Goal: Information Seeking & Learning: Learn about a topic

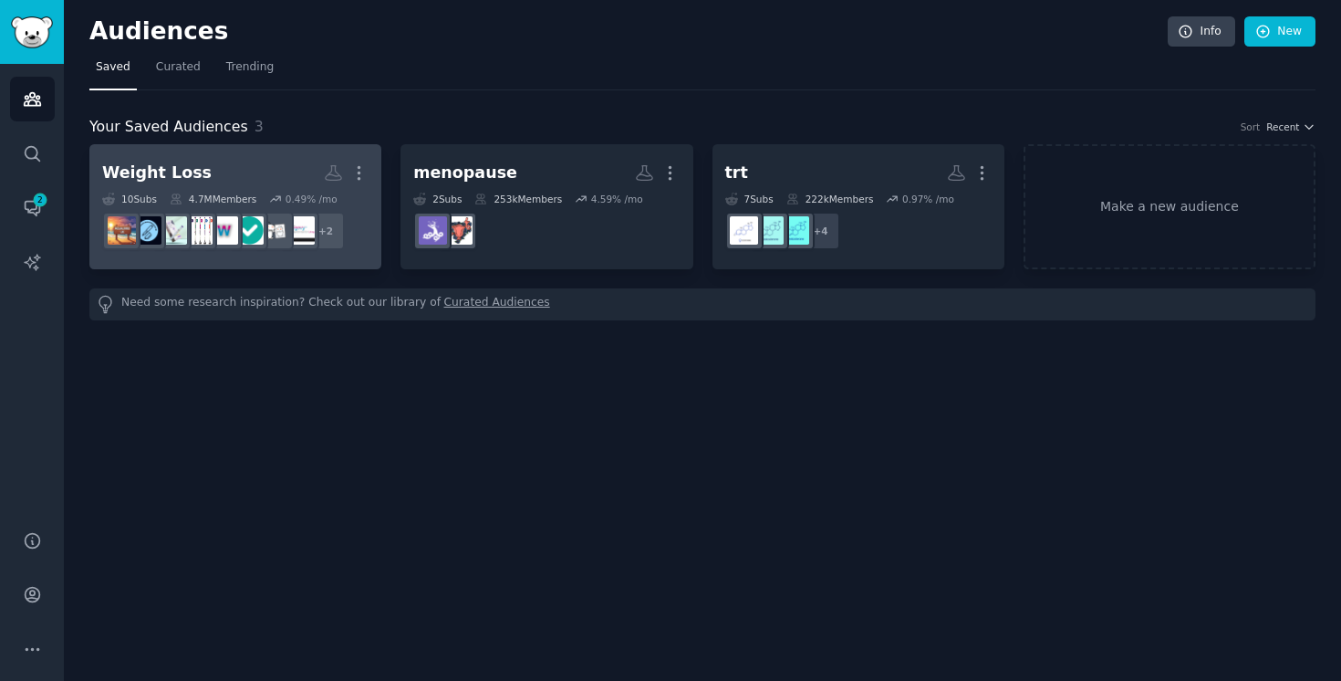
click at [268, 169] on h2 "Weight Loss More" at bounding box center [235, 173] width 266 height 32
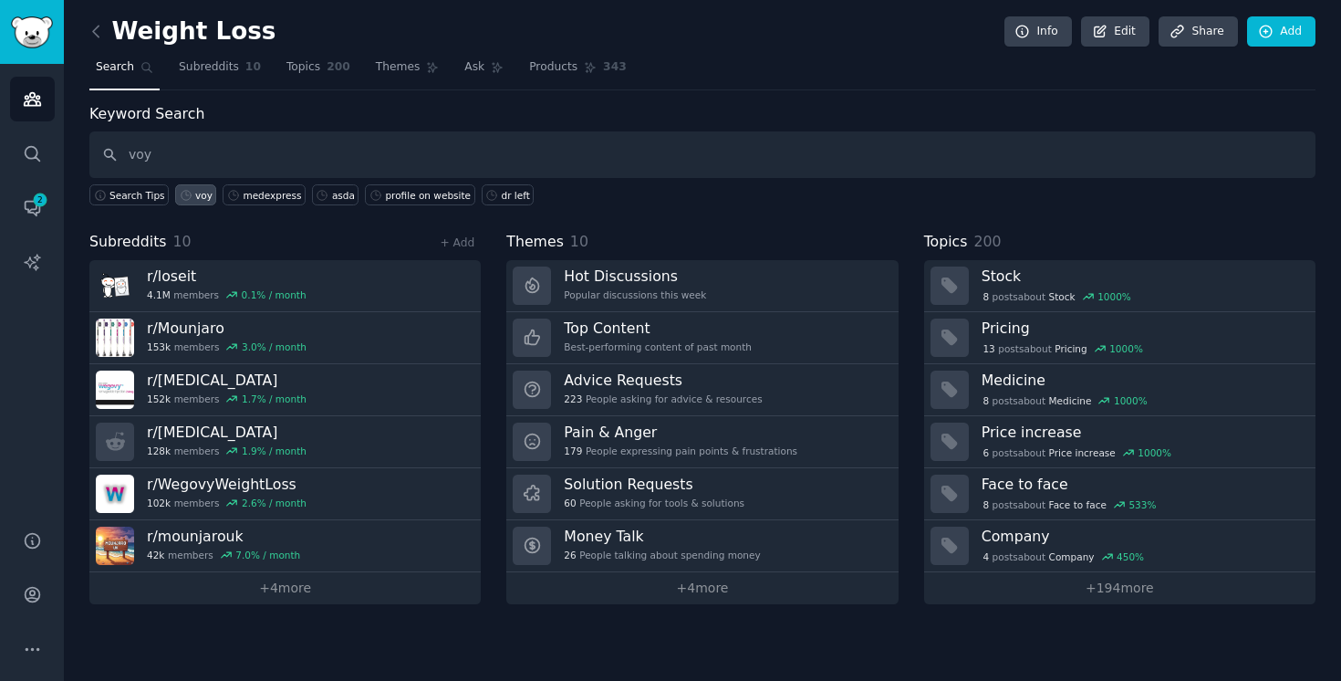
type input "voy"
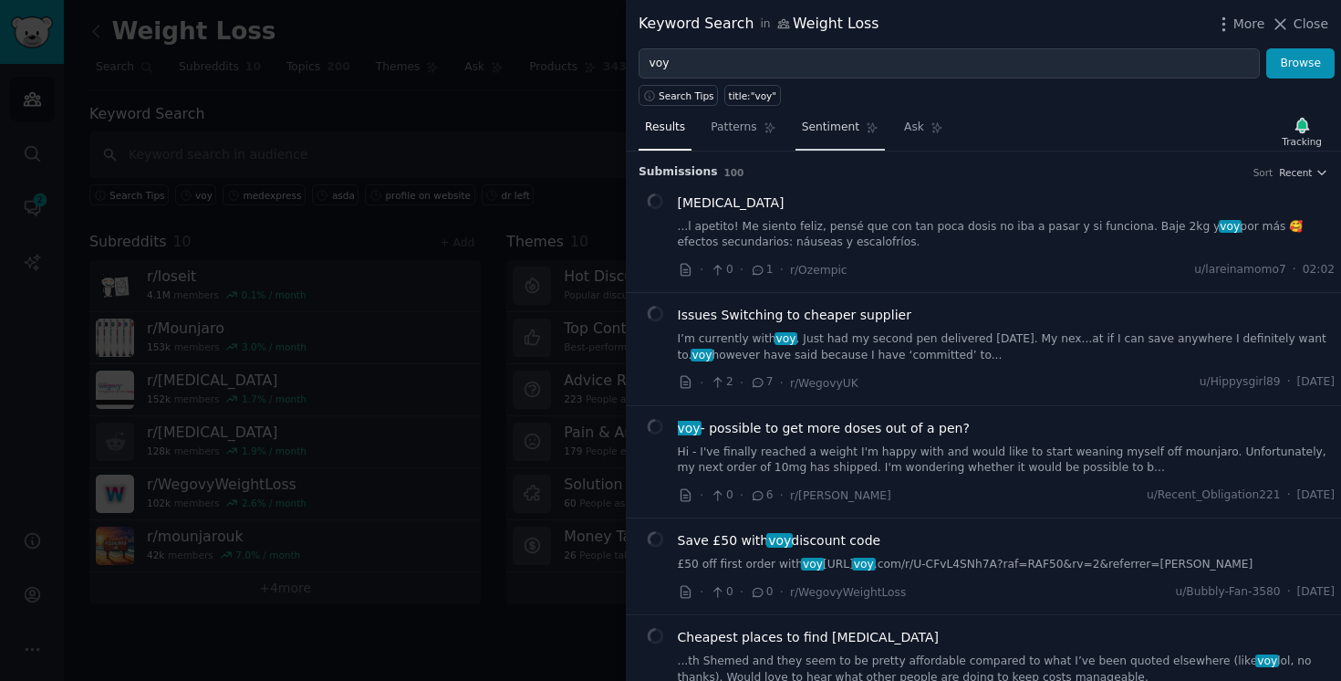
click at [836, 128] on span "Sentiment" at bounding box center [830, 128] width 57 height 16
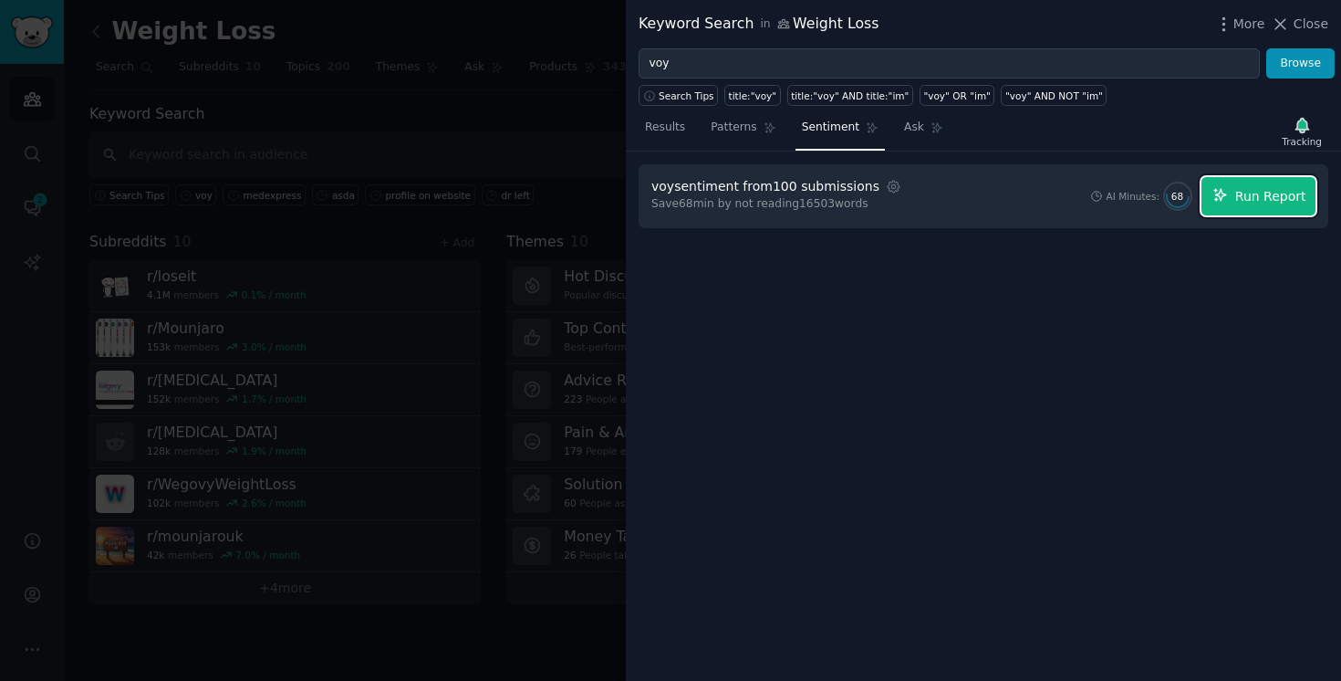
click at [1266, 198] on span "Run Report" at bounding box center [1270, 196] width 71 height 19
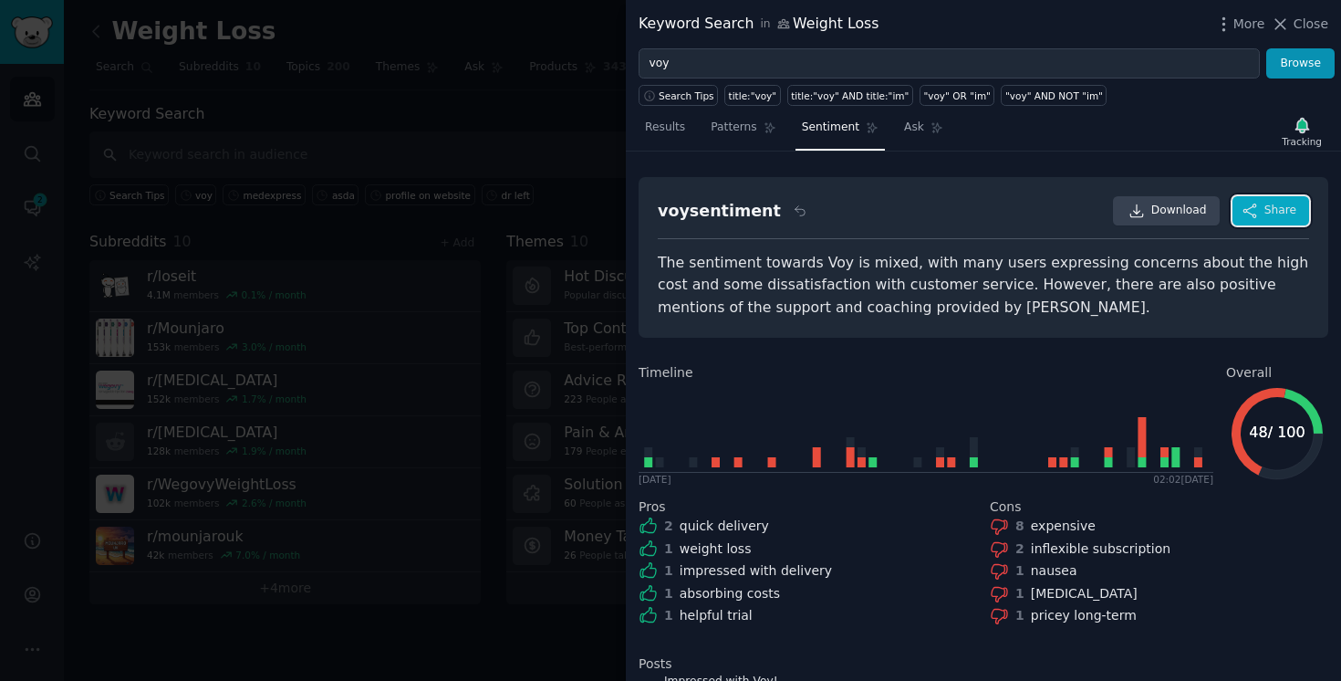
click at [1256, 210] on button "Share" at bounding box center [1271, 210] width 77 height 29
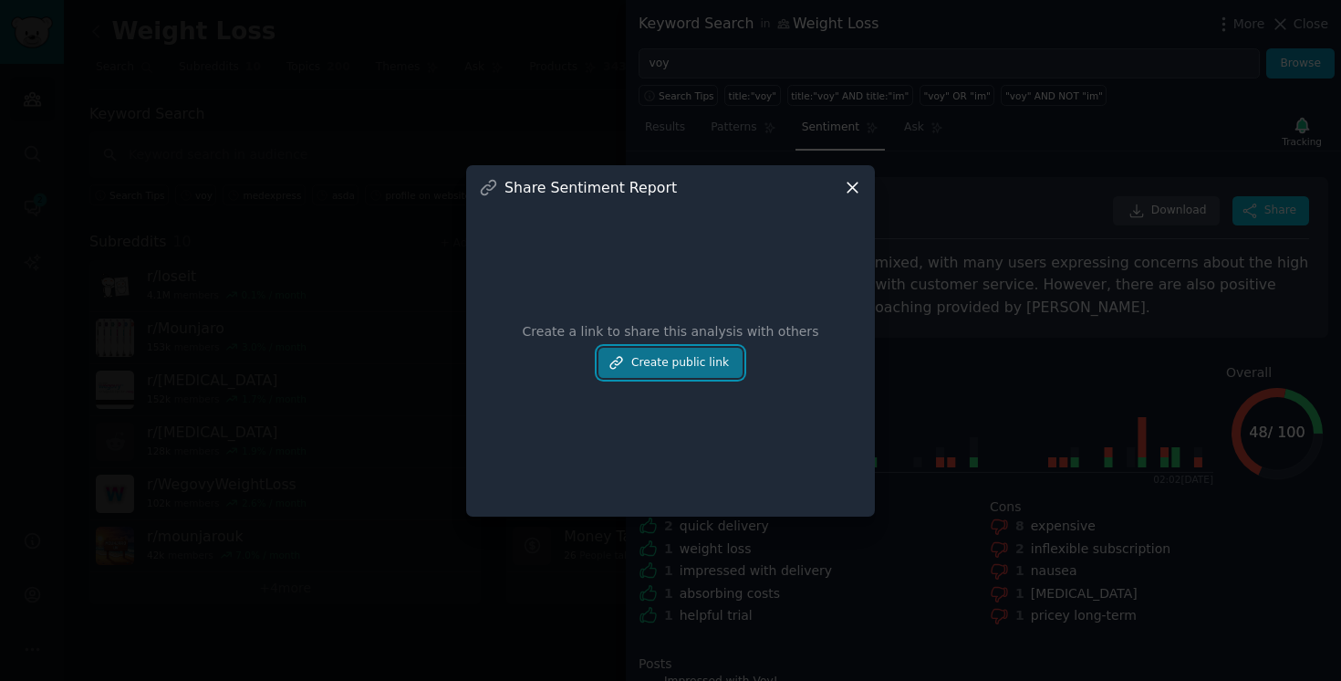
click at [697, 356] on button "Create public link" at bounding box center [671, 363] width 144 height 31
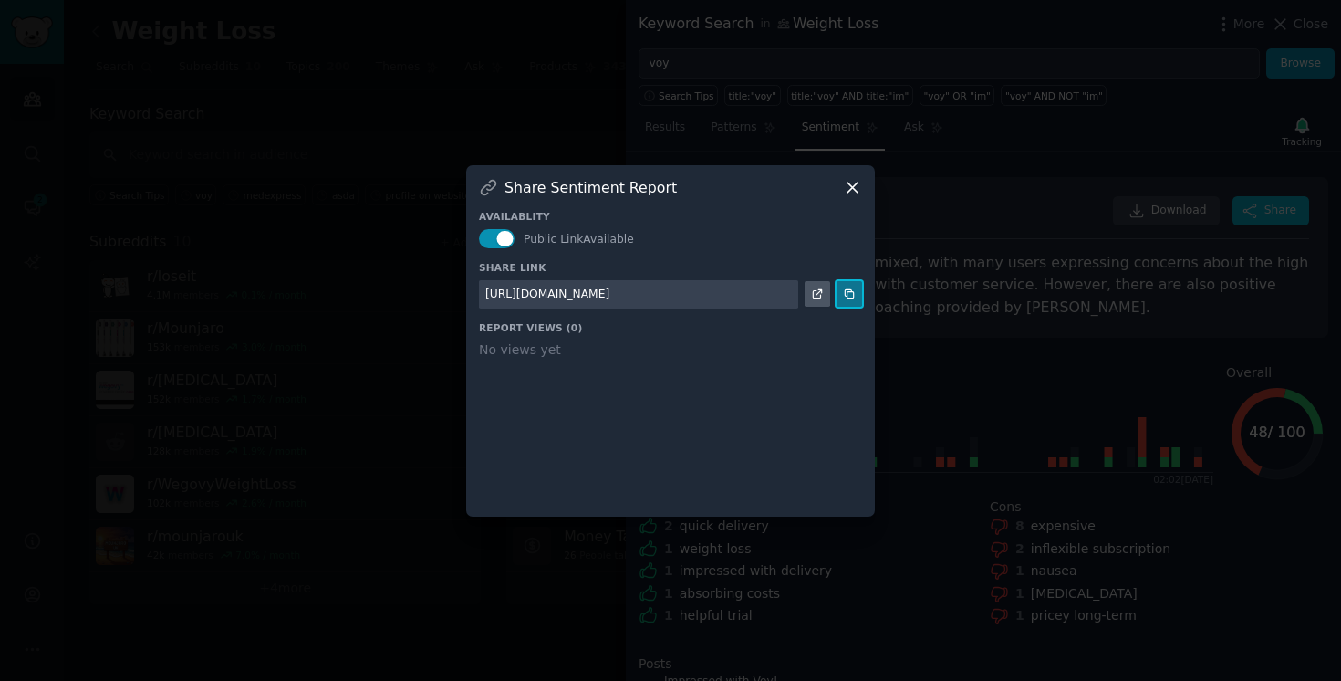
click at [853, 297] on icon at bounding box center [849, 294] width 8 height 8
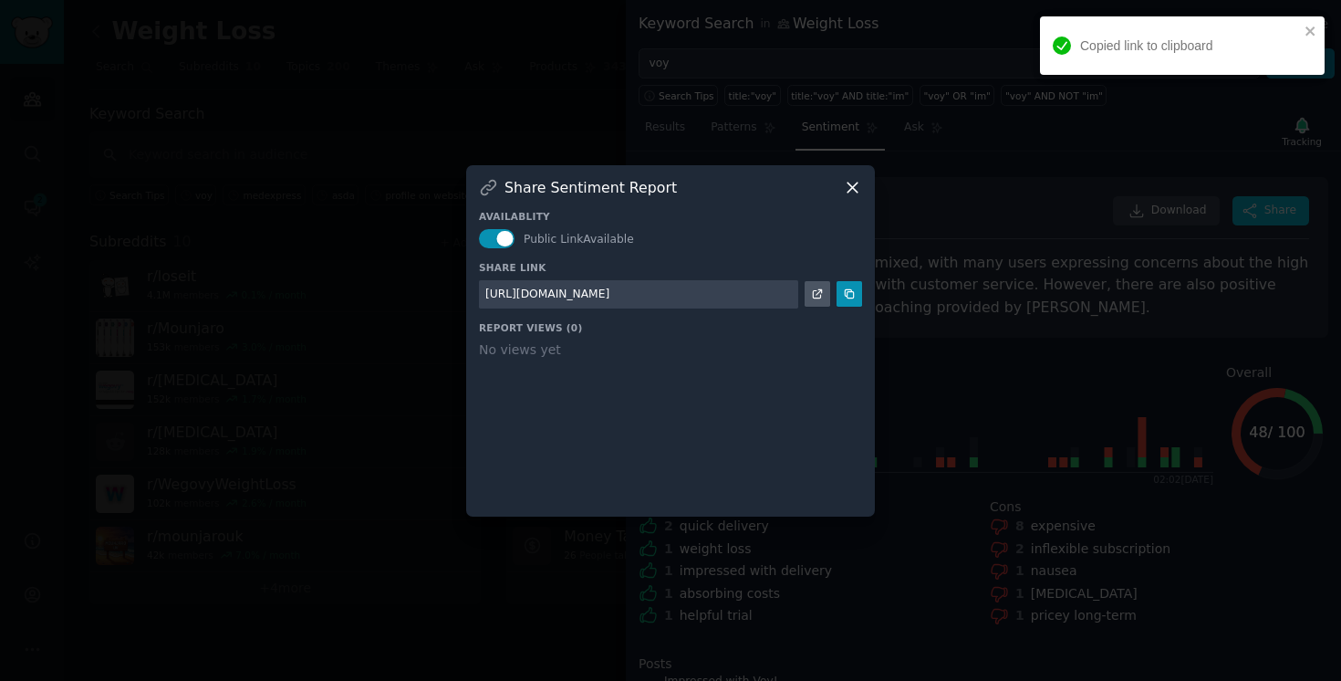
click at [854, 186] on icon at bounding box center [852, 187] width 19 height 19
